Goal: Check status: Check status

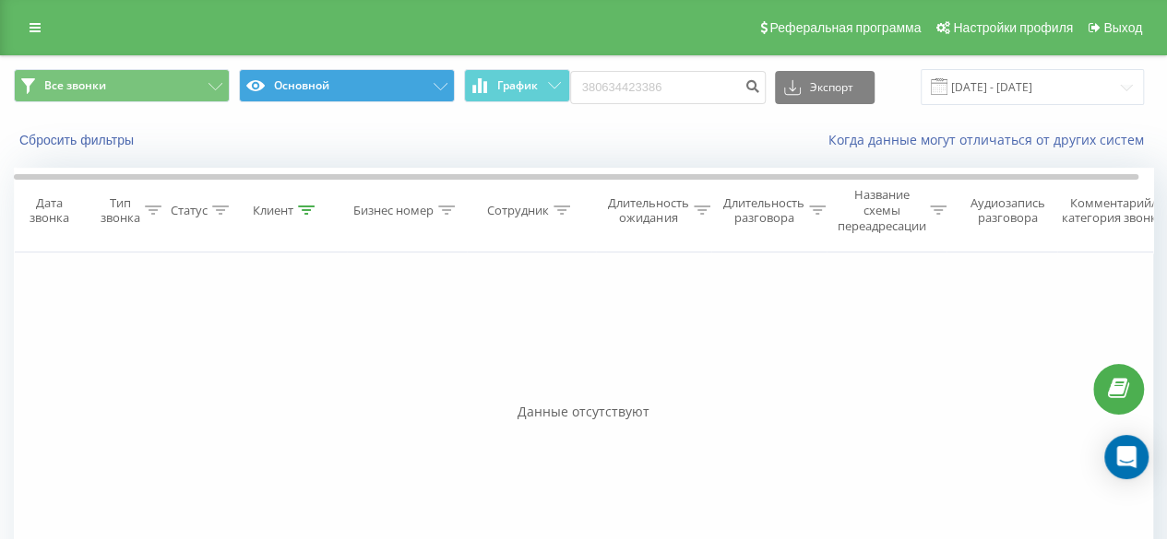
click at [415, 82] on div "Все звонки Основной График 380634423386 Экспорт .csv .xls .xlsx [DATE] - [DATE]" at bounding box center [583, 87] width 1139 height 36
type input "380675344485"
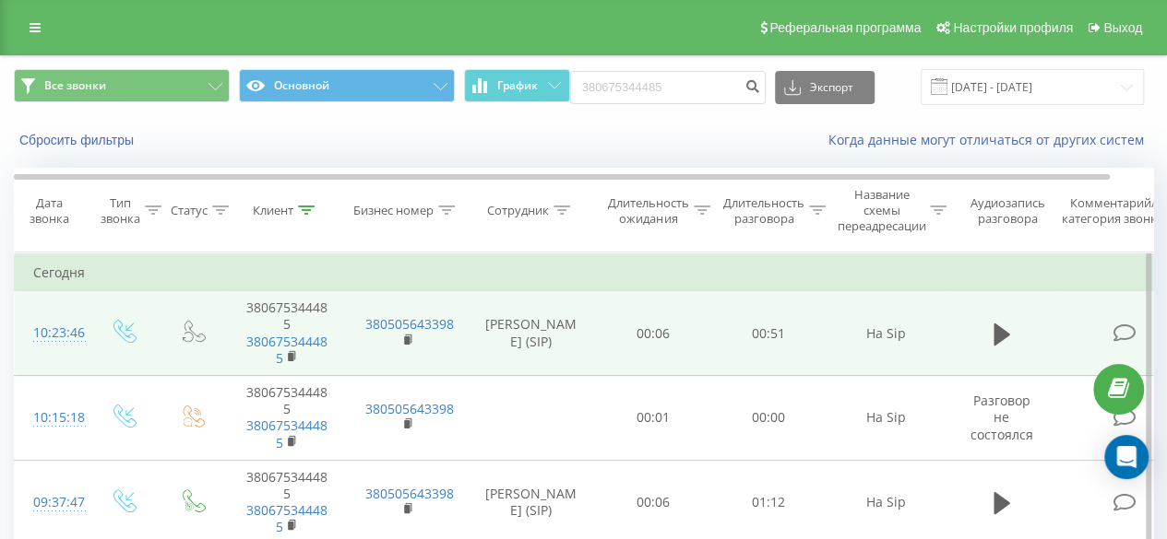
click at [974, 337] on td at bounding box center [1001, 333] width 111 height 85
click at [990, 338] on button at bounding box center [1002, 335] width 28 height 28
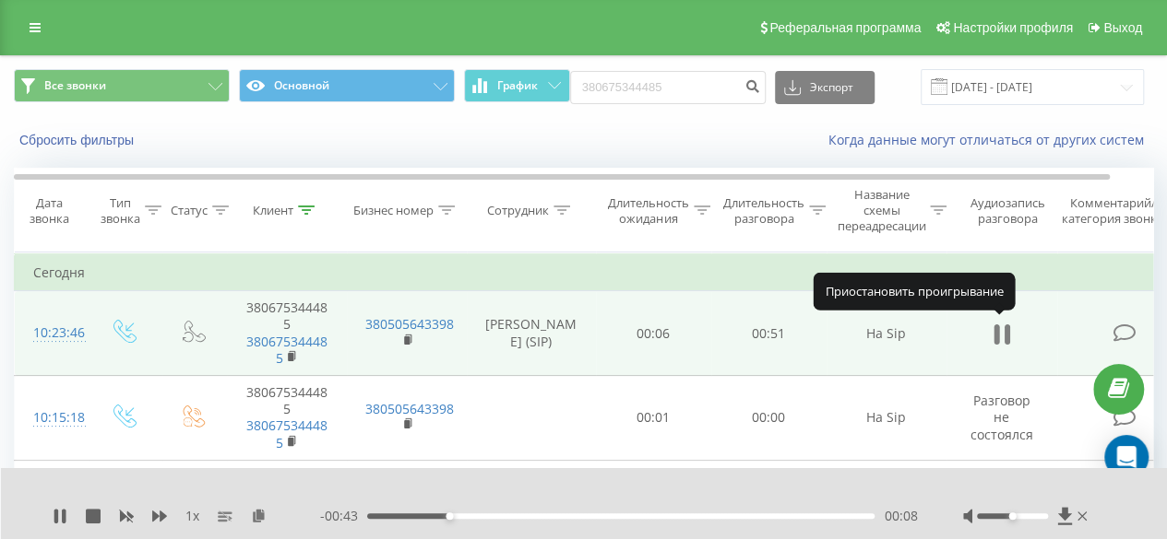
click at [1004, 333] on icon at bounding box center [1006, 335] width 6 height 20
